Goal: Use online tool/utility: Utilize a website feature to perform a specific function

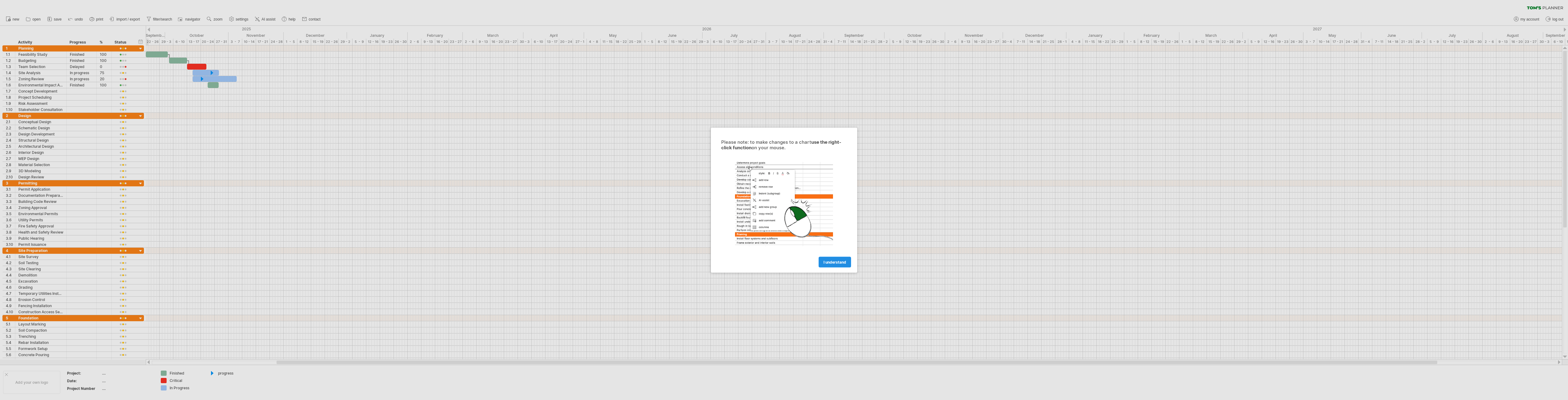
click at [842, 260] on span "I understand" at bounding box center [835, 262] width 23 height 5
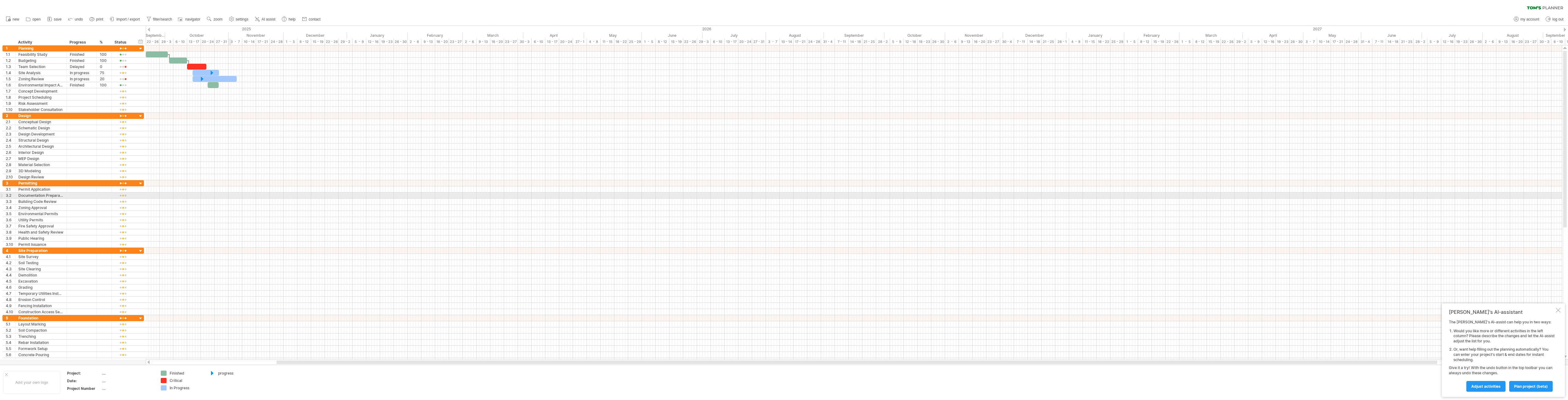
click at [229, 195] on div at bounding box center [853, 195] width 1416 height 6
click at [211, 132] on div at bounding box center [853, 134] width 1416 height 6
click at [214, 92] on div at bounding box center [853, 91] width 1416 height 6
click at [135, 18] on span "import / export" at bounding box center [128, 19] width 24 height 4
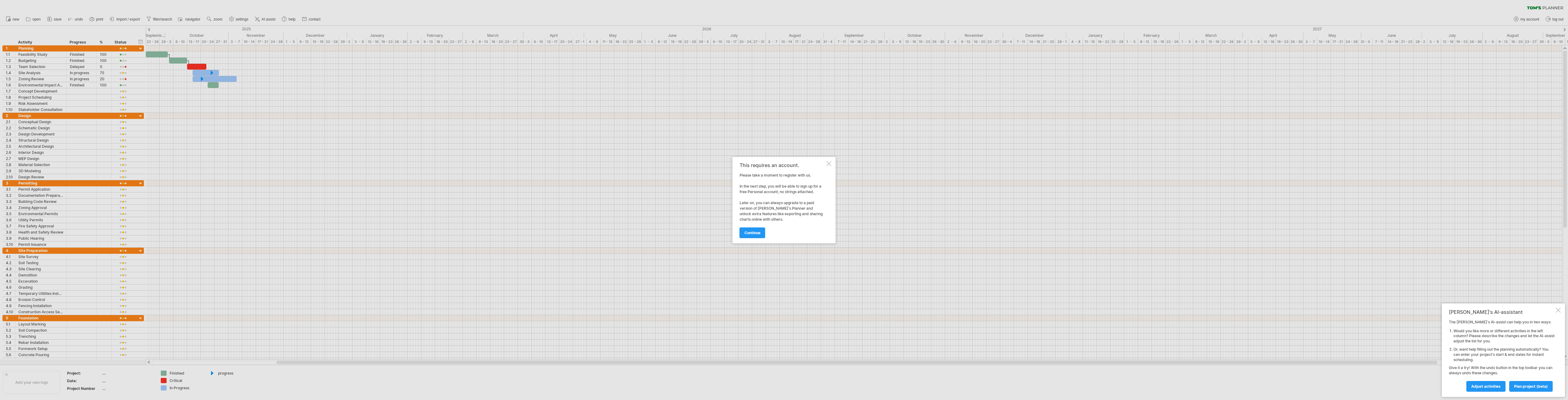
click at [830, 161] on div "This requires an account. Please take a moment to register with us. In the next…" at bounding box center [784, 200] width 103 height 86
click at [827, 164] on div at bounding box center [829, 164] width 5 height 5
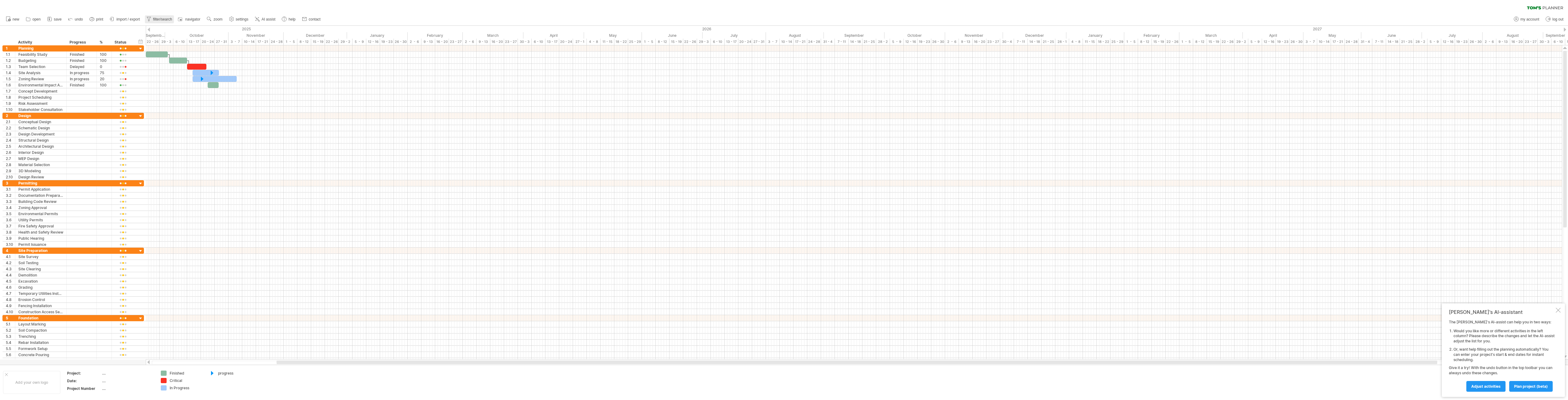
click at [164, 19] on span "filter/search" at bounding box center [163, 19] width 19 height 4
type input "**********"
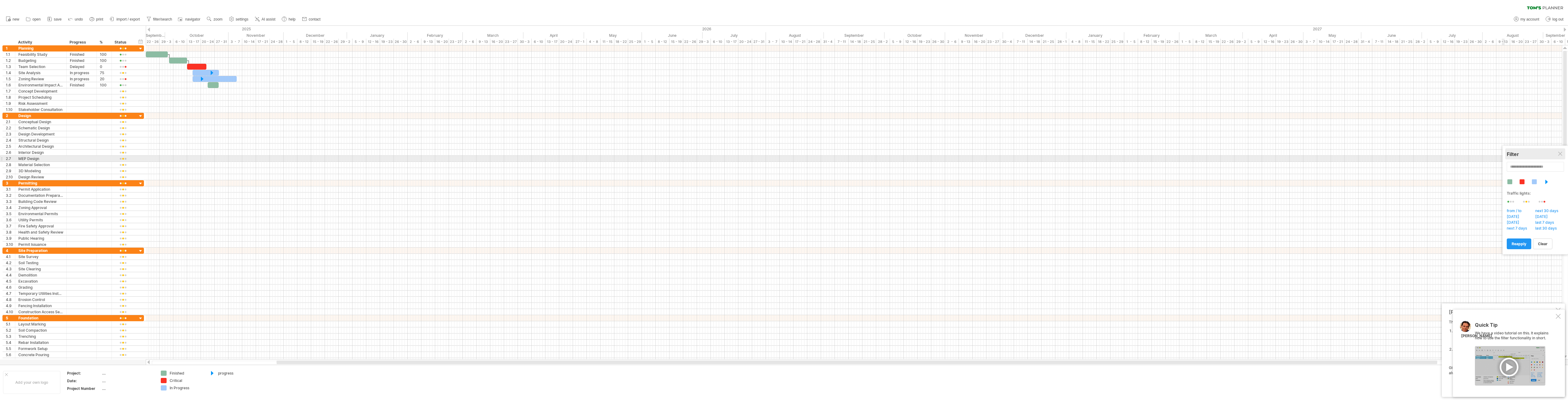
click at [1557, 156] on div "Filter" at bounding box center [1535, 154] width 57 height 6
